Goal: Task Accomplishment & Management: Use online tool/utility

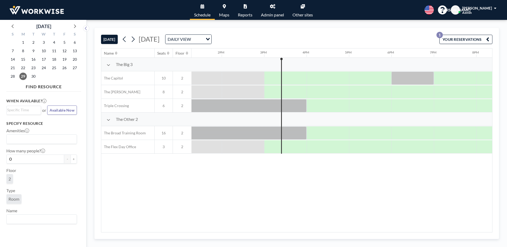
scroll to position [0, 571]
